Goal: Register for event/course

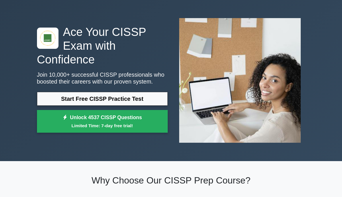
scroll to position [34, 0]
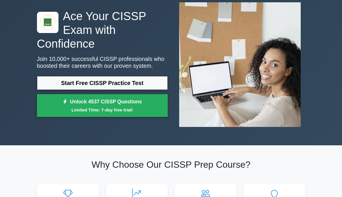
click at [128, 109] on link "Unlock 4537 CISSP Questions Limited Time: 7-day free trial!" at bounding box center [102, 105] width 131 height 23
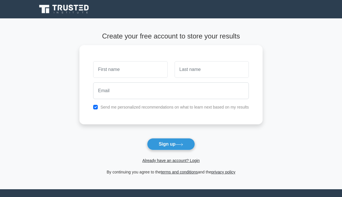
click at [135, 69] on input "text" at bounding box center [130, 69] width 74 height 17
type input "uma"
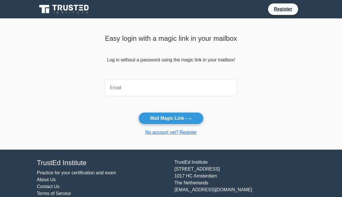
click at [134, 87] on input "email" at bounding box center [171, 87] width 132 height 17
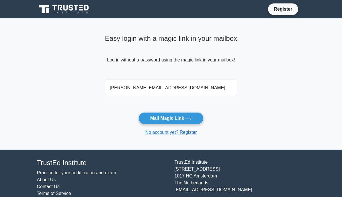
type input "[PERSON_NAME][EMAIL_ADDRESS][DOMAIN_NAME]"
click at [175, 119] on button "Mail Magic Link" at bounding box center [171, 118] width 65 height 12
